Goal: Check status: Check status

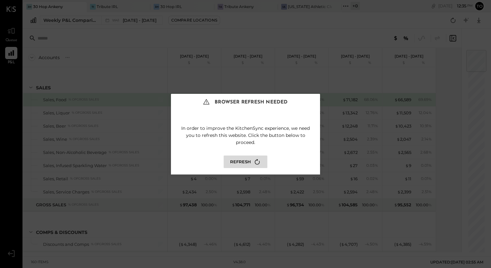
click at [249, 163] on button "Refresh" at bounding box center [246, 162] width 44 height 13
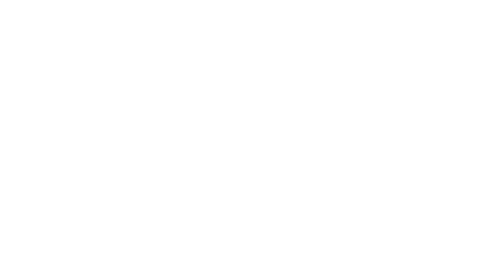
click at [257, 0] on html at bounding box center [245, 0] width 491 height 0
